Goal: Information Seeking & Learning: Learn about a topic

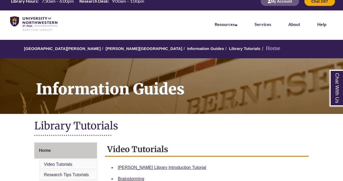
scroll to position [17, 0]
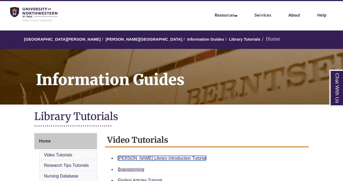
click at [159, 160] on link "Berntsen Library Introduction Tutorial" at bounding box center [162, 158] width 88 height 5
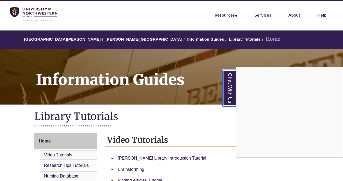
click at [226, 91] on link "Chat With Us" at bounding box center [229, 88] width 14 height 37
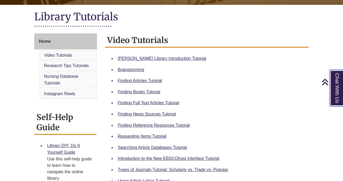
scroll to position [0, 0]
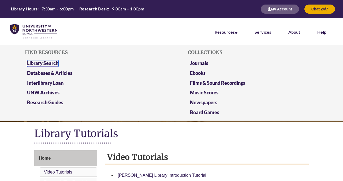
click at [50, 64] on link "Library Search" at bounding box center [42, 63] width 31 height 7
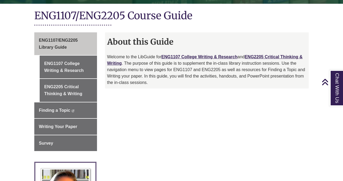
scroll to position [126, 0]
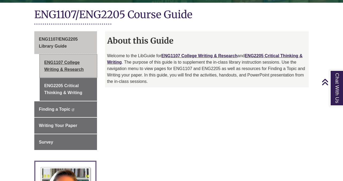
click at [90, 64] on link "ENG1107 College Writing & Research" at bounding box center [68, 66] width 57 height 23
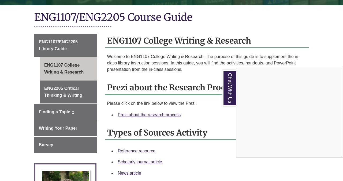
scroll to position [124, 0]
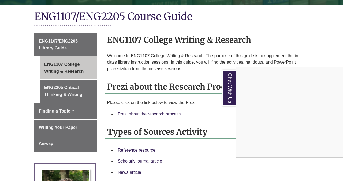
click at [81, 39] on div "Chat With Us" at bounding box center [171, 90] width 343 height 181
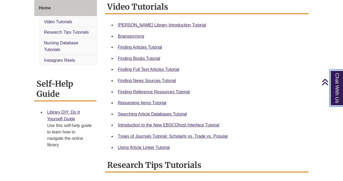
scroll to position [150, 0]
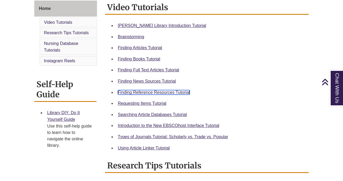
click at [172, 92] on link "Finding Reference Resources Tutorial" at bounding box center [154, 92] width 72 height 5
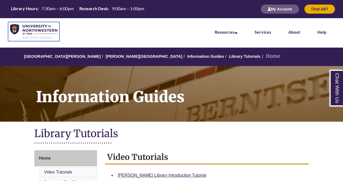
click at [48, 31] on img at bounding box center [33, 31] width 47 height 15
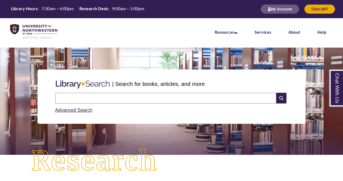
click at [96, 97] on input "text" at bounding box center [165, 98] width 221 height 11
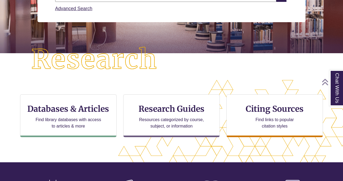
scroll to position [107, 0]
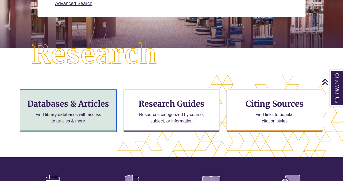
click at [84, 115] on p "Find library databases with access to articles & more" at bounding box center [69, 118] width 70 height 13
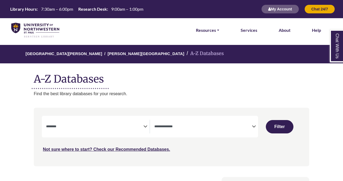
select select "Database Subject Filter"
select select "Database Types Filter"
select select "Database Subject Filter"
select select "Database Types Filter"
click at [145, 126] on icon "Search filters" at bounding box center [145, 126] width 4 height 8
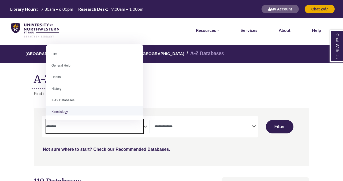
scroll to position [213, 0]
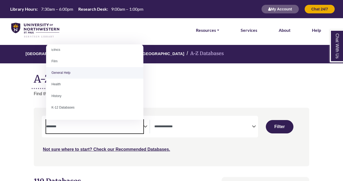
select select "*****"
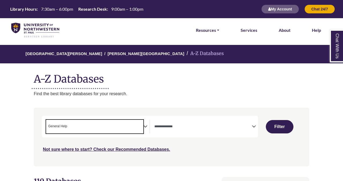
scroll to position [105, 0]
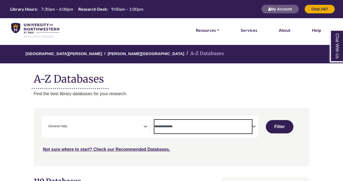
click at [185, 131] on span "Search filters" at bounding box center [202, 127] width 97 height 14
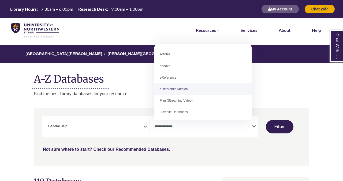
scroll to position [37, 0]
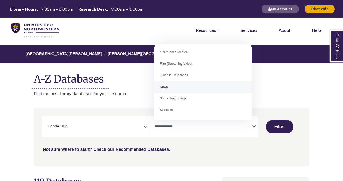
click at [276, 85] on div "University of Northwestern - St. Paul Berntsen Library A-Z Databases A-Z Databa…" at bounding box center [172, 71] width 292 height 52
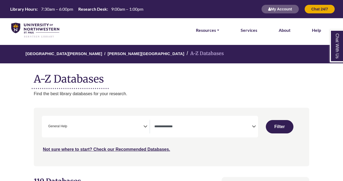
click at [185, 124] on span "Search filters" at bounding box center [202, 126] width 97 height 5
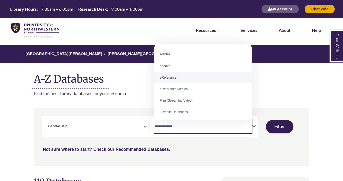
select select "*****"
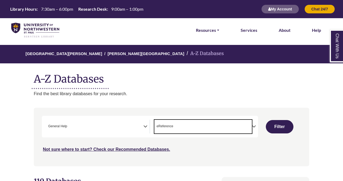
scroll to position [10, 0]
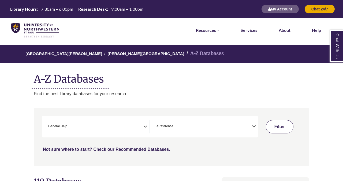
click at [272, 125] on button "Filter" at bounding box center [280, 126] width 28 height 13
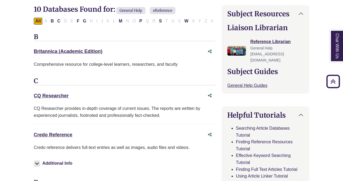
scroll to position [173, 0]
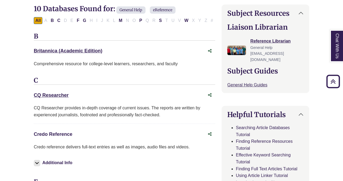
click at [63, 135] on link "Credo Reference This link opens in a new window" at bounding box center [53, 134] width 39 height 5
